Goal: Transaction & Acquisition: Purchase product/service

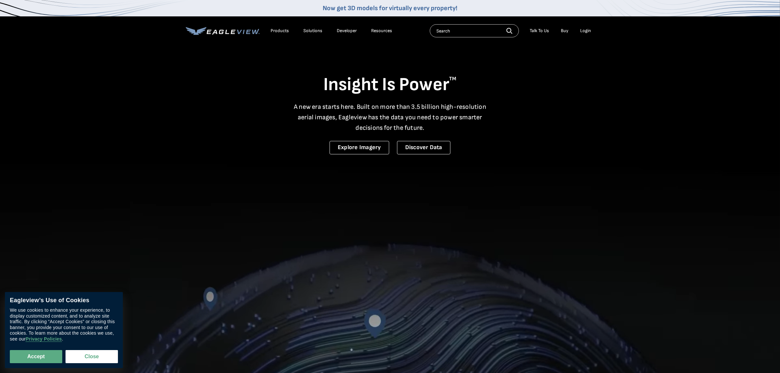
click at [583, 31] on div "Login" at bounding box center [585, 31] width 11 height 6
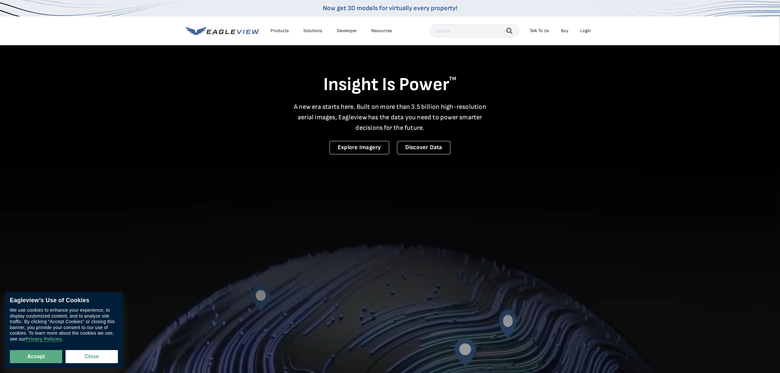
click at [588, 32] on div "Login" at bounding box center [585, 31] width 11 height 6
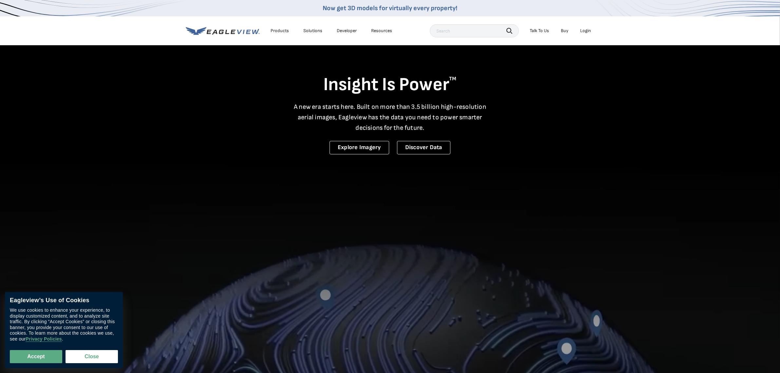
click at [588, 31] on div "Login" at bounding box center [585, 31] width 11 height 6
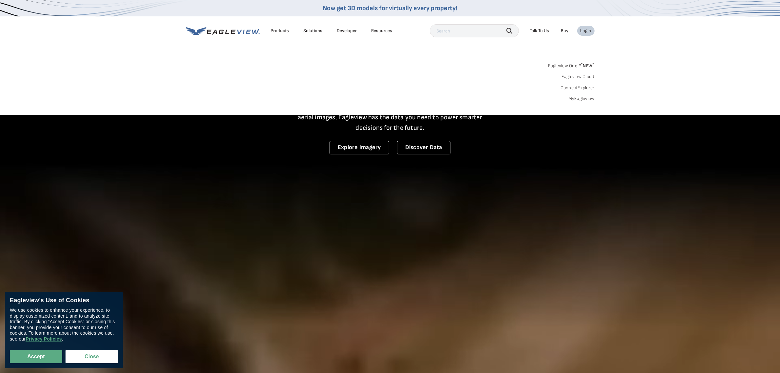
click at [582, 99] on link "MyEagleview" at bounding box center [581, 99] width 26 height 6
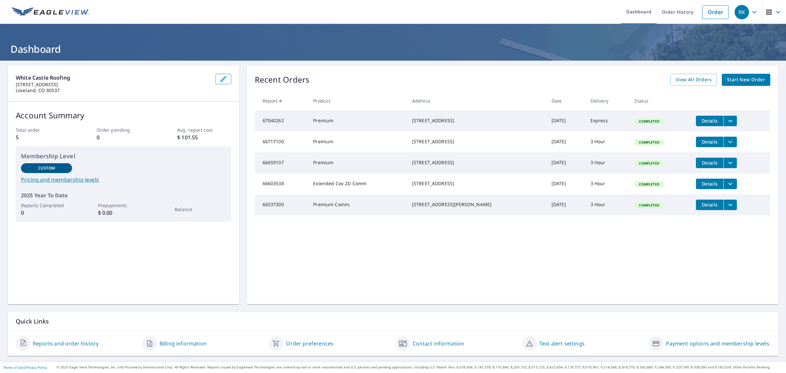
click at [748, 79] on span "Start New Order" at bounding box center [746, 80] width 38 height 8
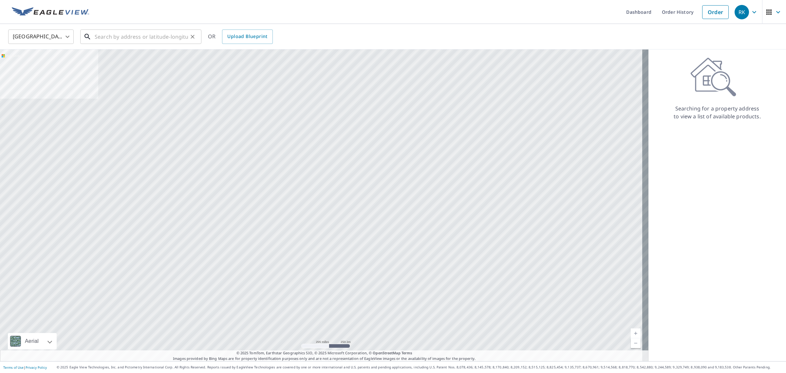
click at [132, 37] on input "text" at bounding box center [141, 37] width 93 height 18
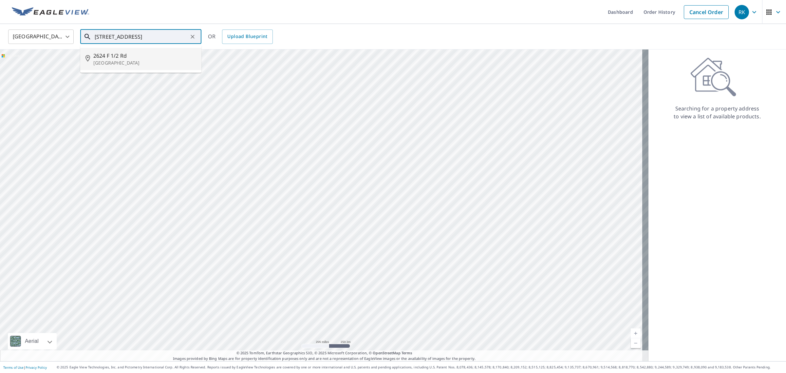
click at [157, 60] on p "[GEOGRAPHIC_DATA]" at bounding box center [144, 63] width 103 height 7
type input "[STREET_ADDRESS]"
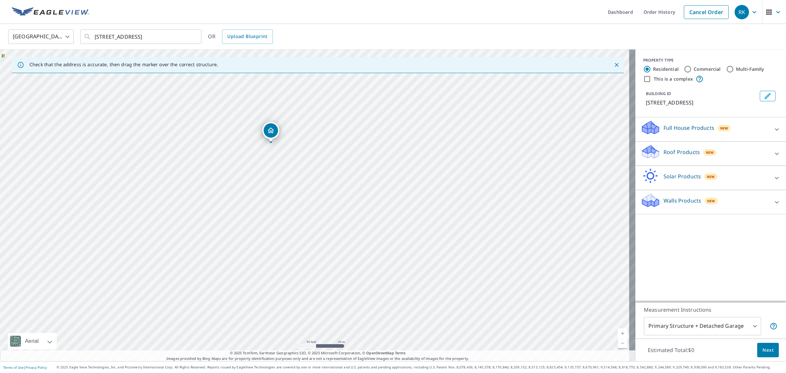
click at [759, 128] on div "Full House Products New" at bounding box center [705, 129] width 128 height 19
click at [759, 128] on div "Full House Products New" at bounding box center [707, 129] width 132 height 19
click at [743, 153] on div "Roof Products New" at bounding box center [705, 153] width 128 height 19
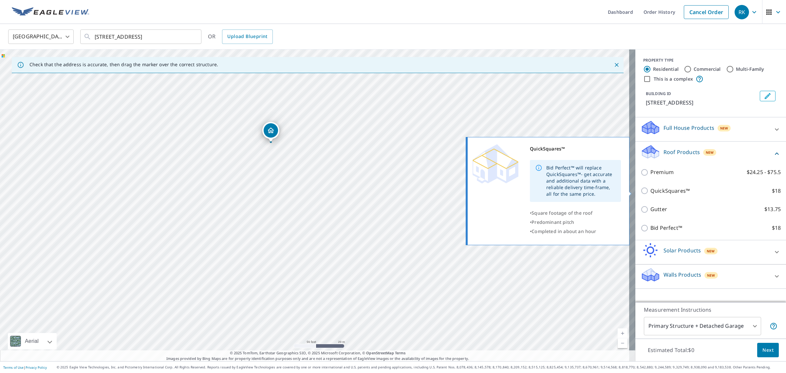
click at [664, 189] on p "QuickSquares™" at bounding box center [670, 191] width 39 height 8
click at [651, 189] on input "QuickSquares™ $18" at bounding box center [646, 191] width 10 height 8
checkbox input "true"
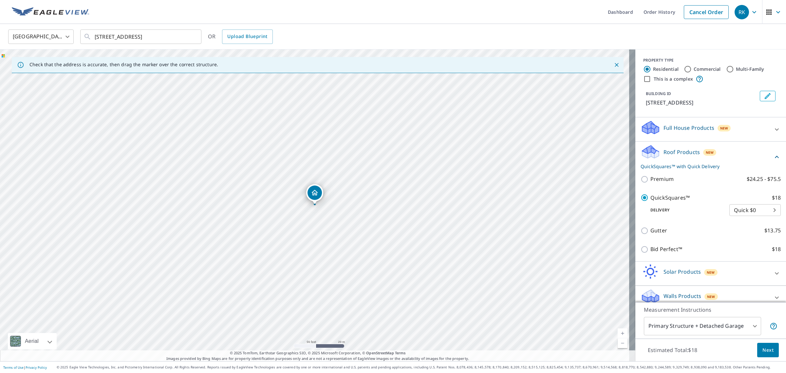
click at [739, 209] on body "RK RK Dashboard Order History Cancel Order RK United States US ​ [STREET_ADDRES…" at bounding box center [393, 186] width 786 height 373
click at [739, 209] on li "Quick $0" at bounding box center [742, 211] width 51 height 12
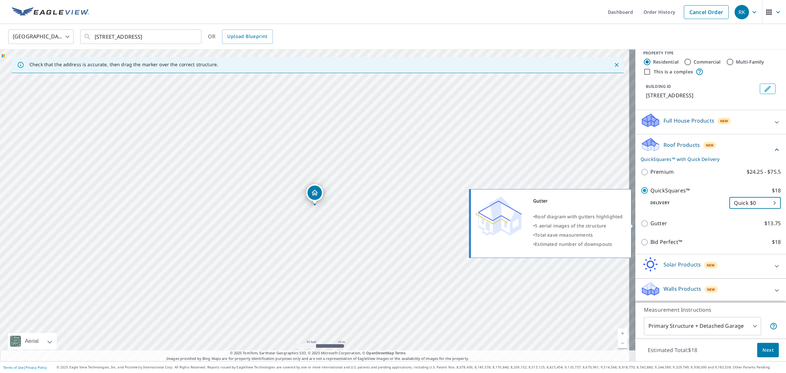
scroll to position [9, 0]
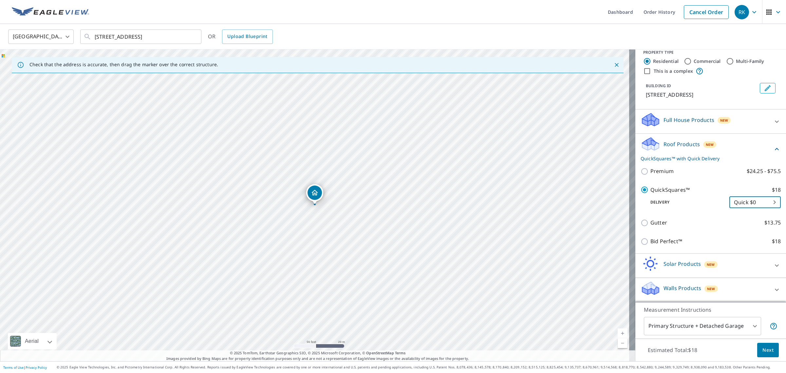
click at [763, 350] on span "Next" at bounding box center [768, 350] width 11 height 8
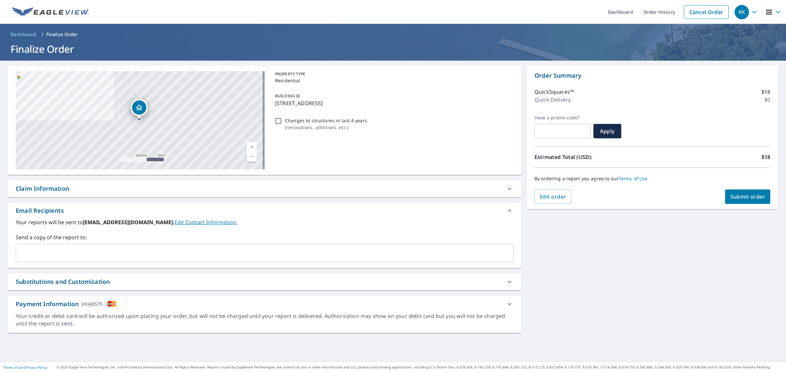
click at [733, 194] on span "Submit order" at bounding box center [747, 196] width 35 height 7
